Goal: Check status: Check status

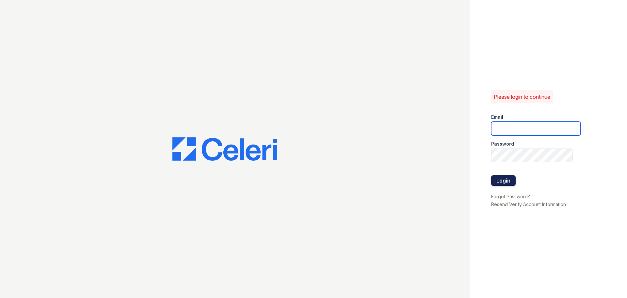
type input "[EMAIL_ADDRESS][DOMAIN_NAME]"
click at [496, 178] on button "Login" at bounding box center [503, 180] width 24 height 10
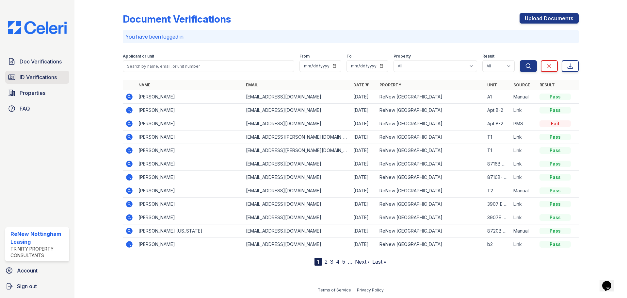
click at [43, 74] on span "ID Verifications" at bounding box center [38, 77] width 37 height 8
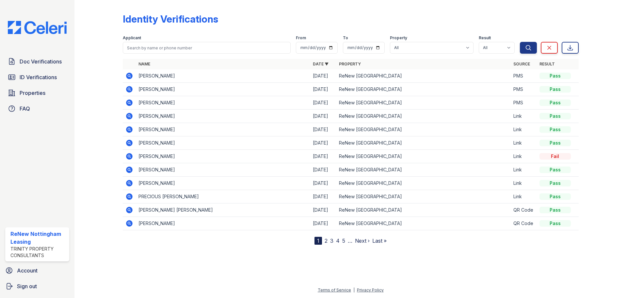
click at [131, 74] on icon at bounding box center [129, 76] width 7 height 7
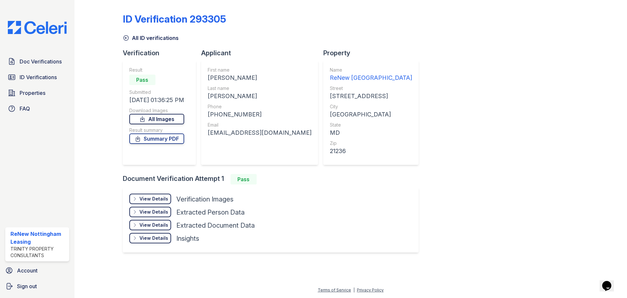
click at [156, 118] on link "All Images" at bounding box center [156, 119] width 55 height 10
click at [21, 63] on span "Doc Verifications" at bounding box center [41, 61] width 42 height 8
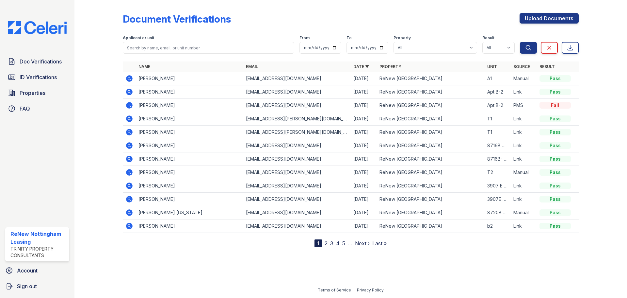
click at [127, 78] on icon at bounding box center [129, 78] width 7 height 7
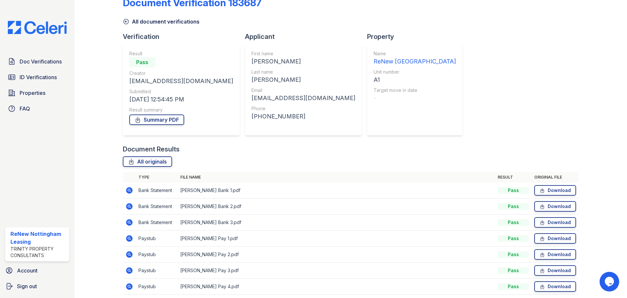
scroll to position [15, 0]
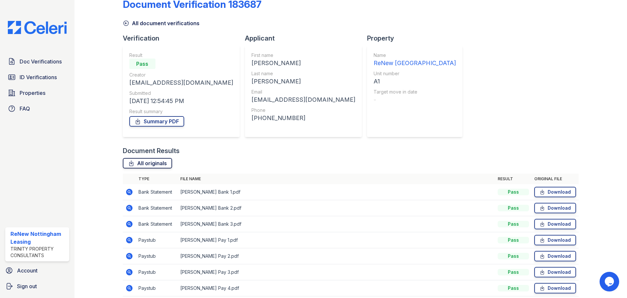
click at [159, 163] on link "All originals" at bounding box center [147, 163] width 49 height 10
click at [102, 65] on div at bounding box center [104, 145] width 38 height 315
click at [591, 201] on div at bounding box center [598, 145] width 38 height 315
click at [584, 27] on div at bounding box center [598, 145] width 38 height 315
